Goal: Task Accomplishment & Management: Use online tool/utility

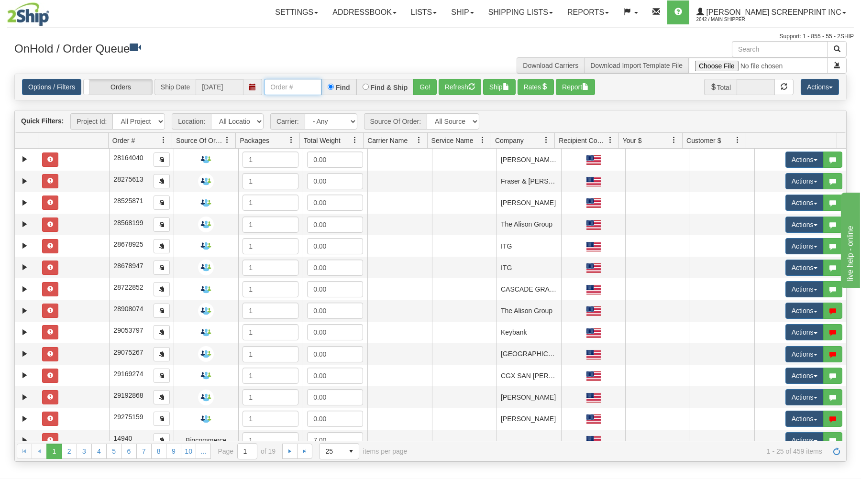
drag, startPoint x: 0, startPoint y: 0, endPoint x: 283, endPoint y: 89, distance: 296.9
click at [280, 88] on input "text" at bounding box center [292, 87] width 57 height 16
type input "16923"
click at [428, 87] on button "Go!" at bounding box center [424, 87] width 23 height 16
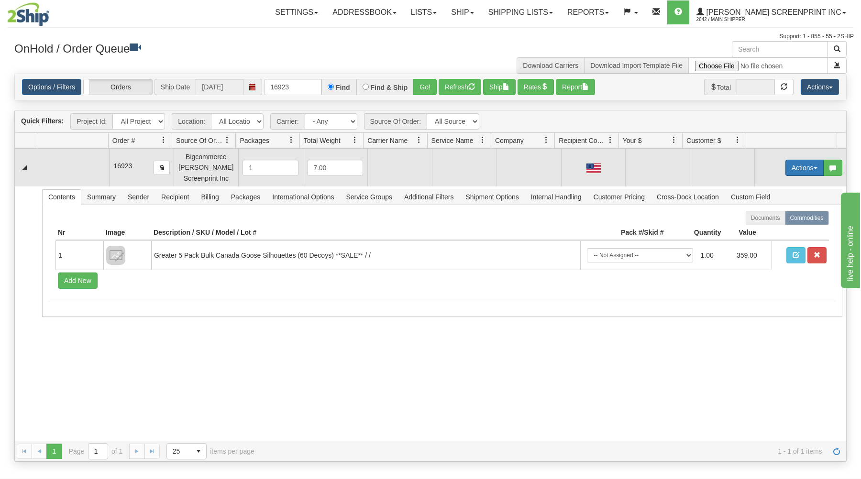
click at [789, 163] on button "Actions" at bounding box center [805, 168] width 38 height 16
click at [771, 187] on link "Open" at bounding box center [785, 186] width 77 height 12
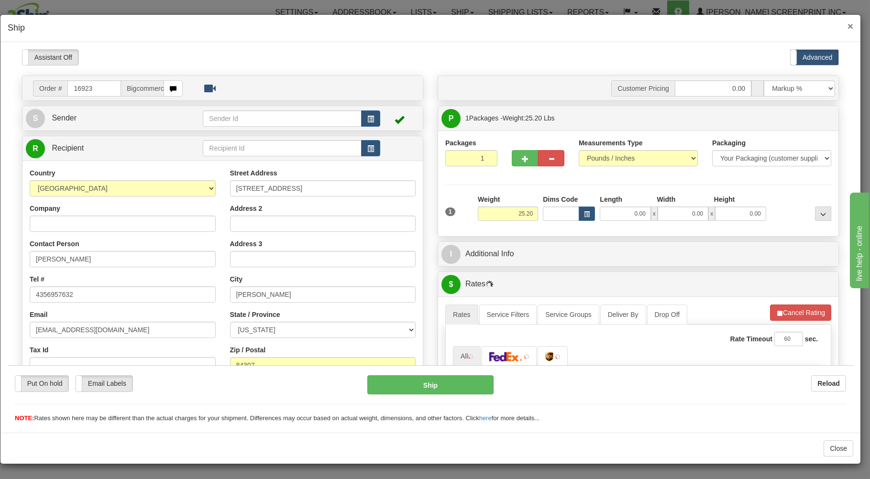
click at [850, 22] on span "×" at bounding box center [851, 26] width 6 height 11
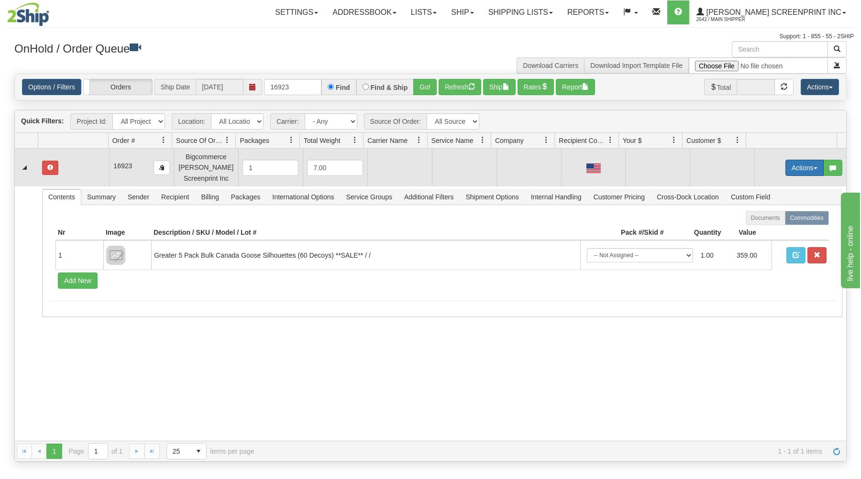
click at [789, 168] on button "Actions" at bounding box center [805, 168] width 38 height 16
click at [768, 184] on span "Open" at bounding box center [767, 186] width 23 height 8
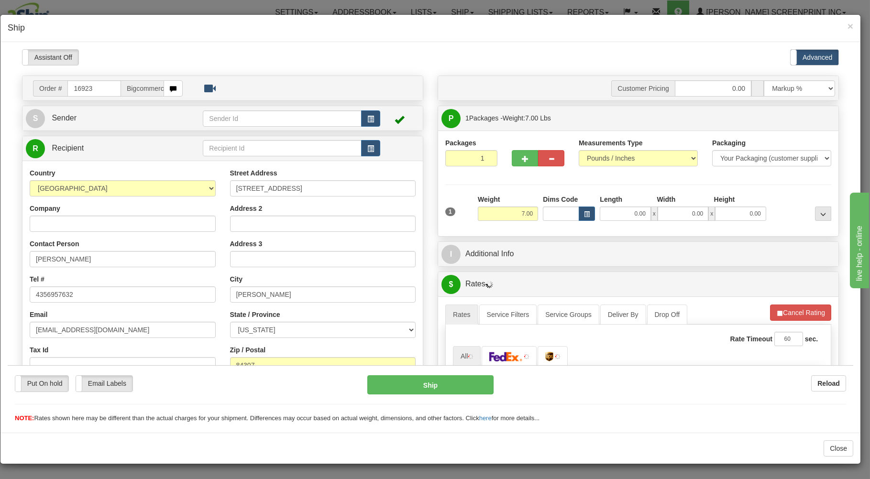
type input "25.20"
click at [611, 216] on input "0.00" at bounding box center [625, 213] width 51 height 14
type input "38.00"
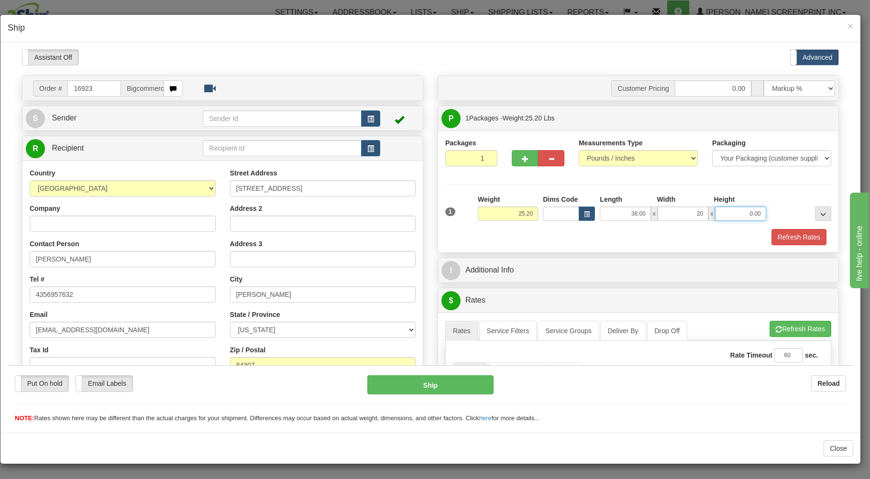
type input "20.00"
type input "25.25"
type input "7"
type input "25.20"
type input "7.00"
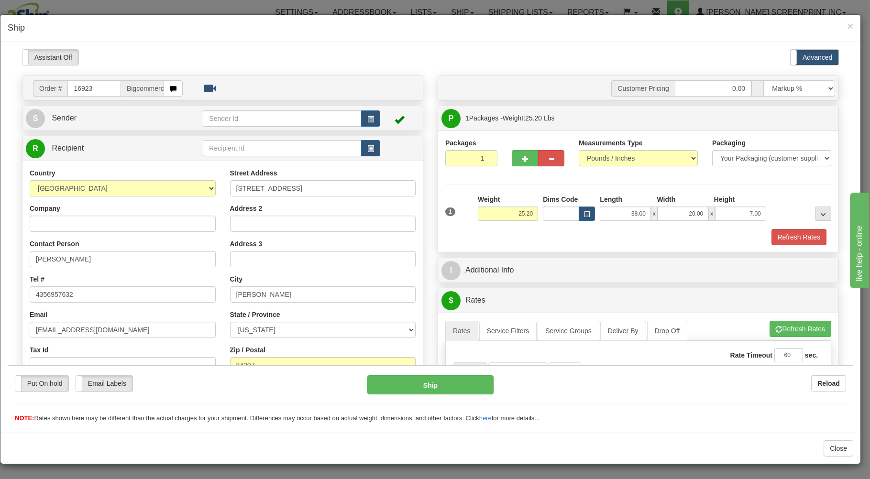
click at [597, 239] on div "Refresh Rates" at bounding box center [638, 237] width 391 height 16
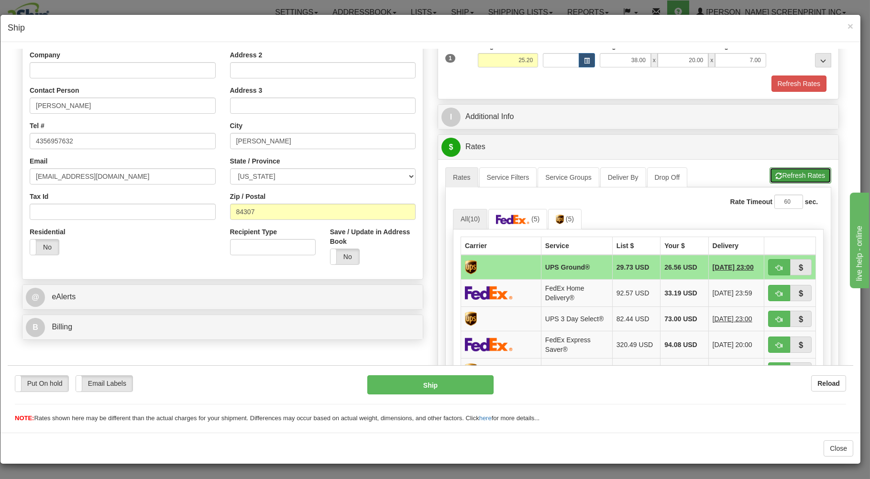
click at [797, 171] on button "Refresh Rates" at bounding box center [801, 175] width 62 height 16
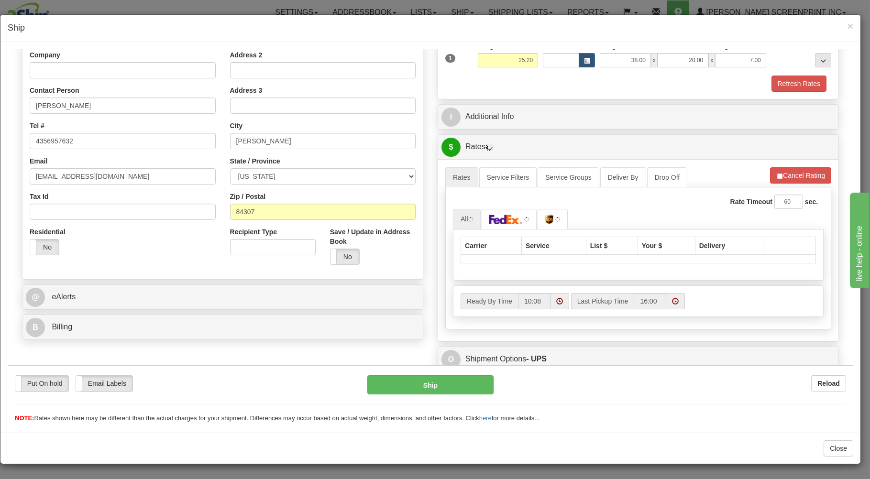
scroll to position [189, 0]
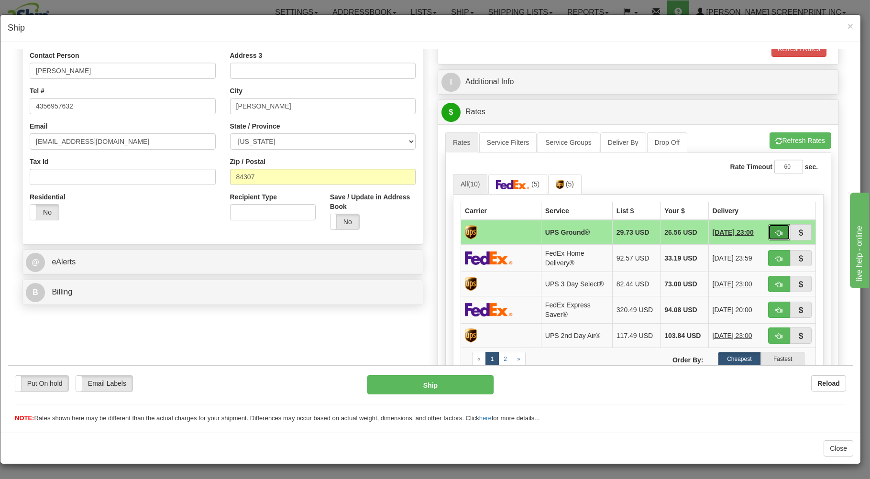
click at [776, 231] on span "button" at bounding box center [779, 233] width 7 height 6
type input "03"
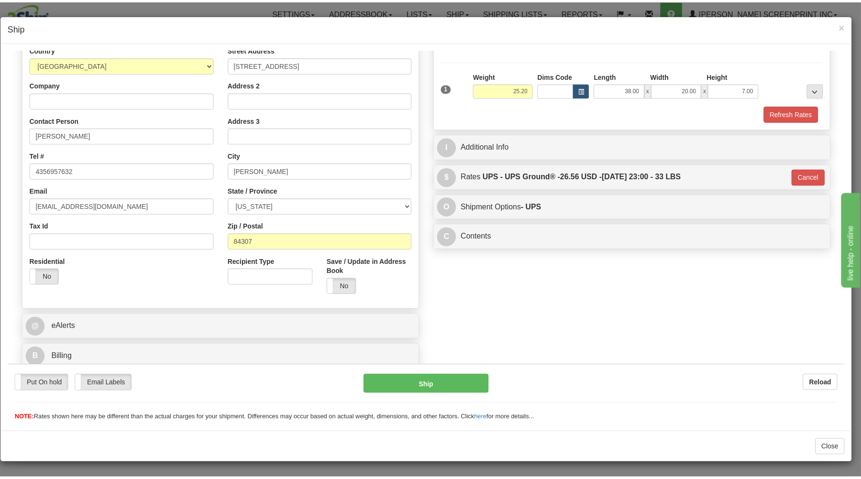
scroll to position [126, 0]
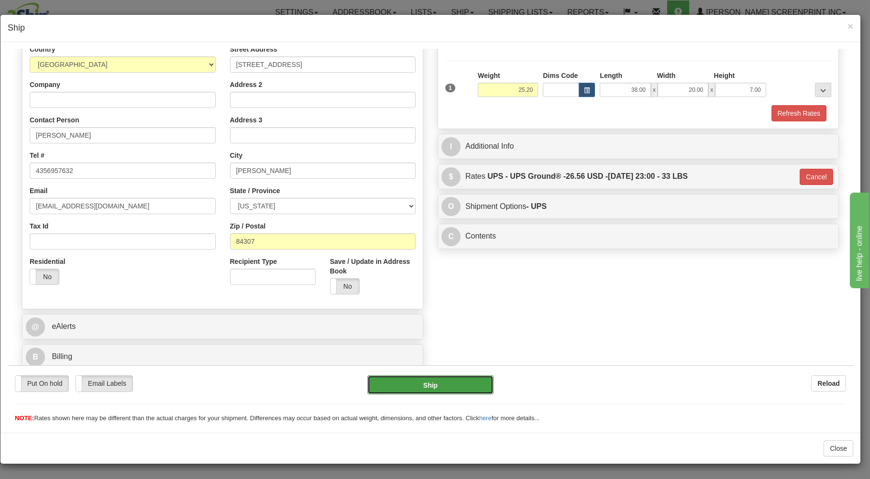
click at [457, 390] on button "Ship" at bounding box center [430, 384] width 127 height 19
